Goal: Find specific page/section: Find specific page/section

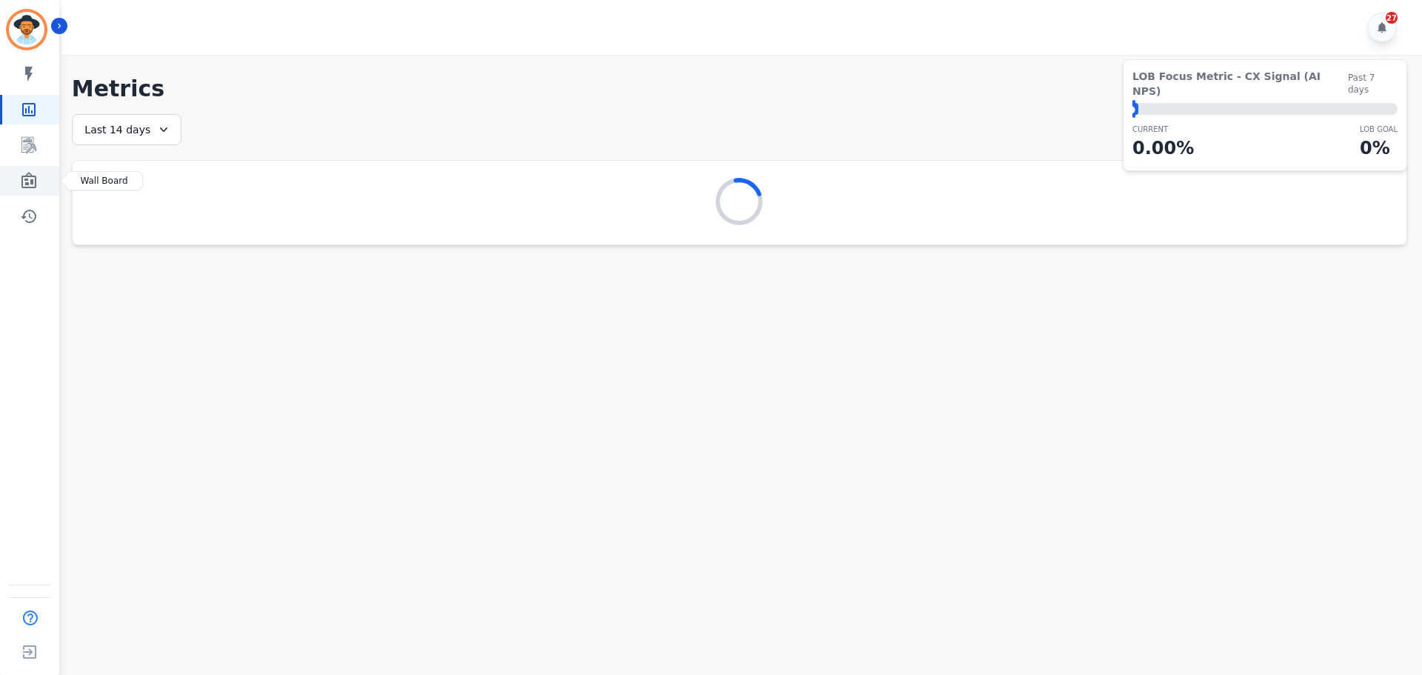
click at [30, 179] on icon "Sidebar" at bounding box center [29, 181] width 18 height 18
